Goal: Transaction & Acquisition: Purchase product/service

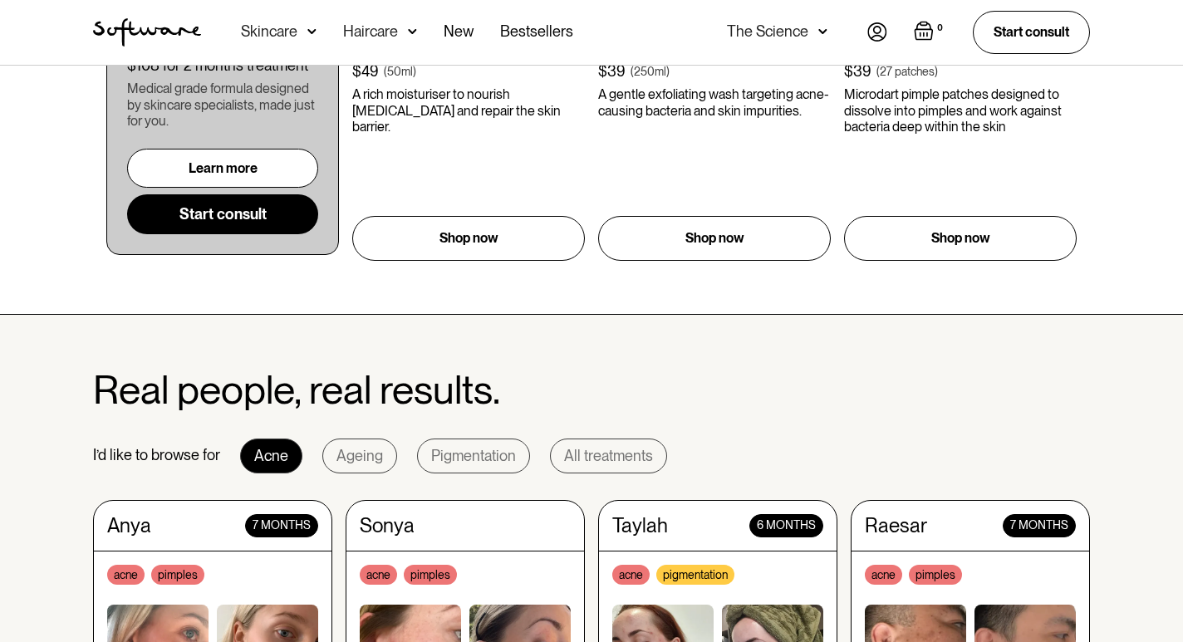
scroll to position [1131, 0]
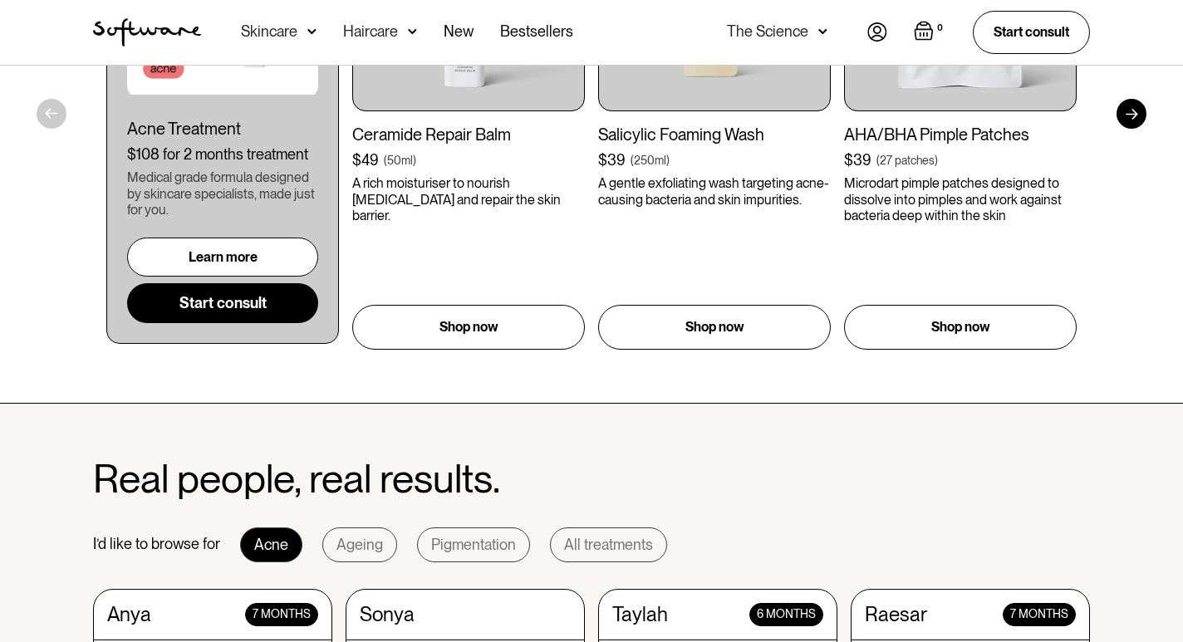
click at [312, 35] on img at bounding box center [311, 31] width 9 height 17
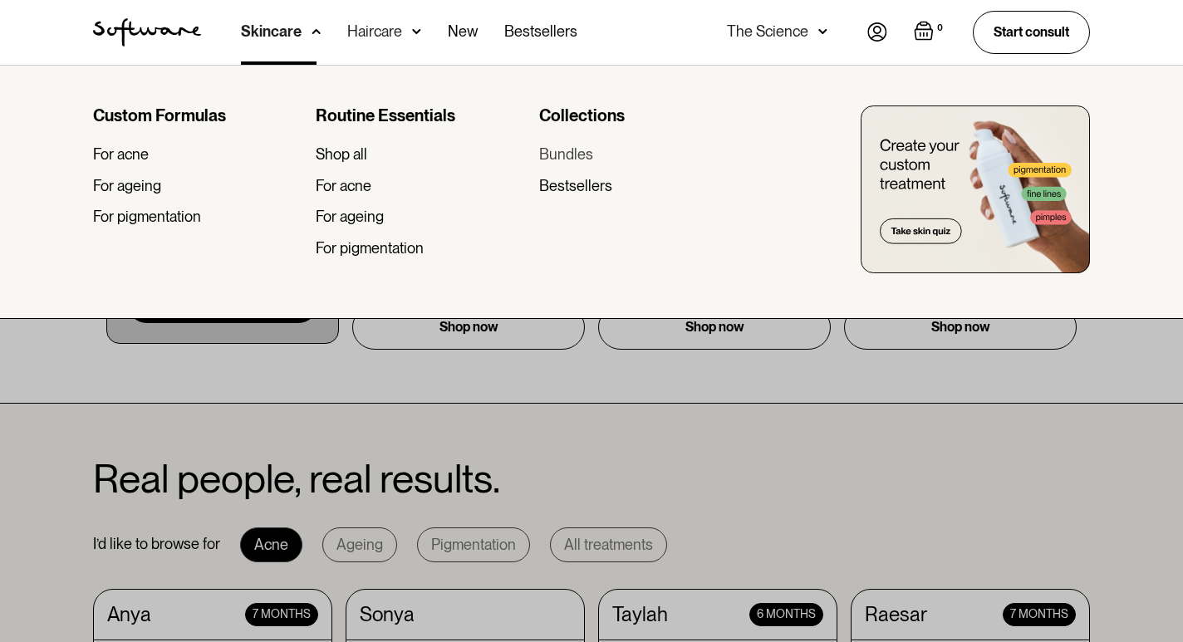
click at [552, 154] on div "Bundles" at bounding box center [566, 154] width 54 height 18
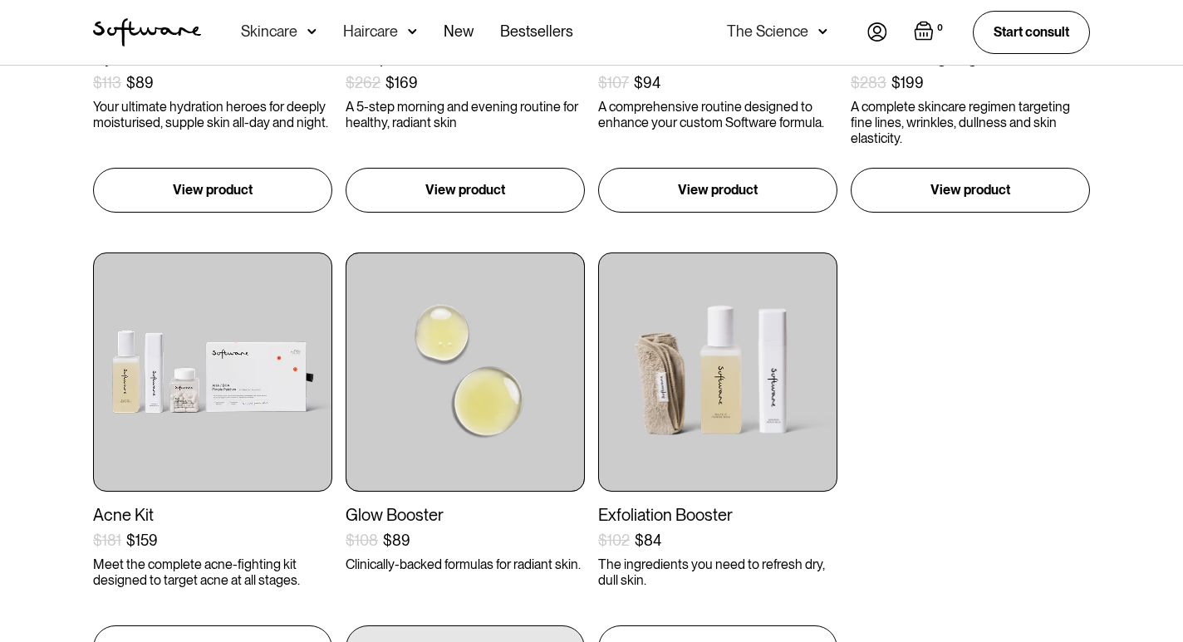
scroll to position [699, 0]
